Goal: Task Accomplishment & Management: Use online tool/utility

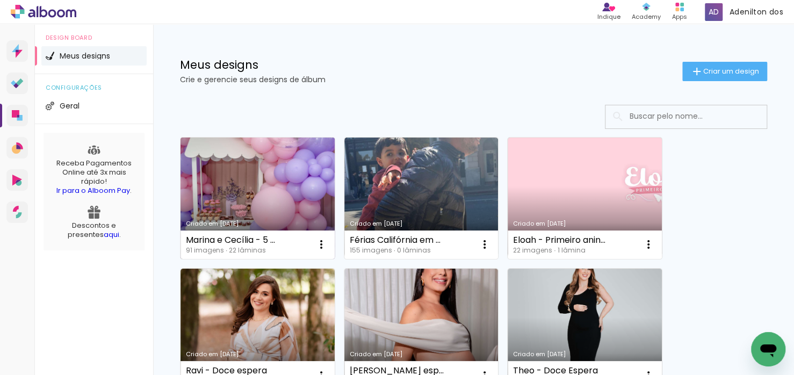
drag, startPoint x: 0, startPoint y: 0, endPoint x: 269, endPoint y: 186, distance: 327.0
click at [269, 186] on link "Criado em 17/09/25" at bounding box center [257, 197] width 154 height 121
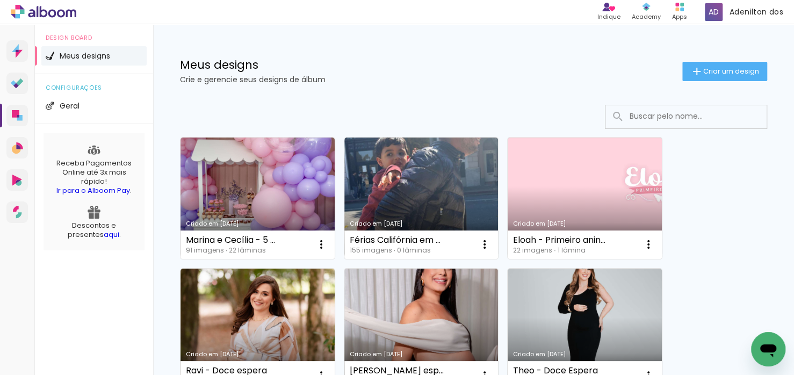
click at [300, 190] on link "Criado em 17/09/25" at bounding box center [257, 197] width 154 height 121
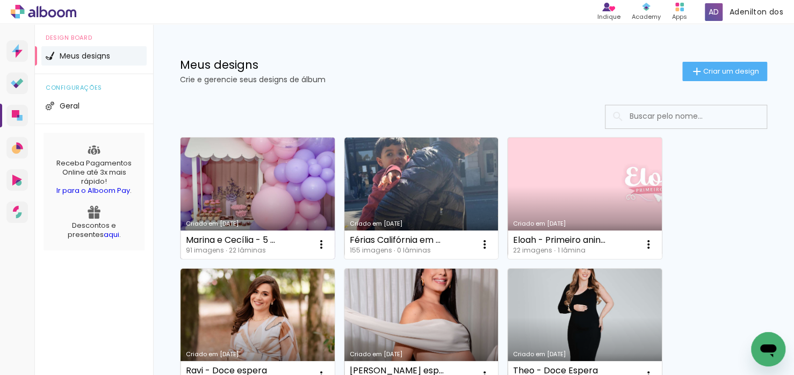
click at [295, 193] on link "Criado em 17/09/25" at bounding box center [257, 197] width 154 height 121
